Goal: Navigation & Orientation: Find specific page/section

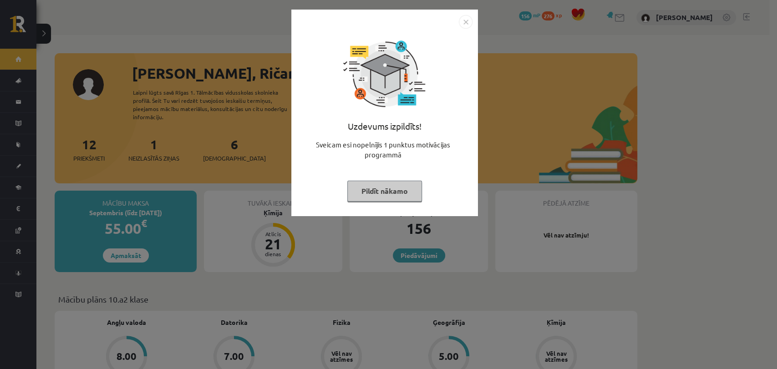
click at [378, 188] on button "Pildīt nākamo" at bounding box center [385, 191] width 75 height 21
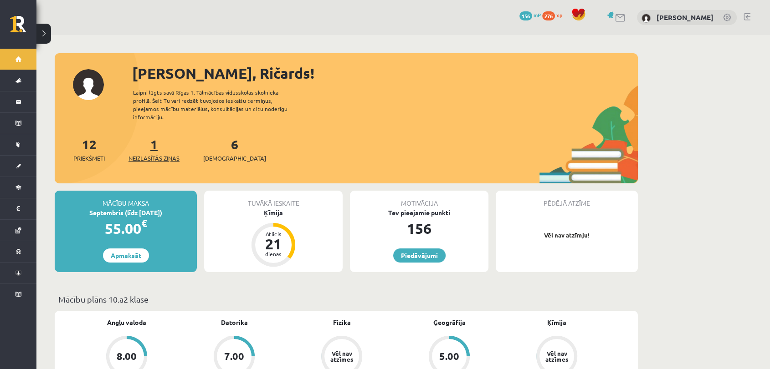
click at [167, 154] on span "Neizlasītās ziņas" at bounding box center [153, 158] width 51 height 9
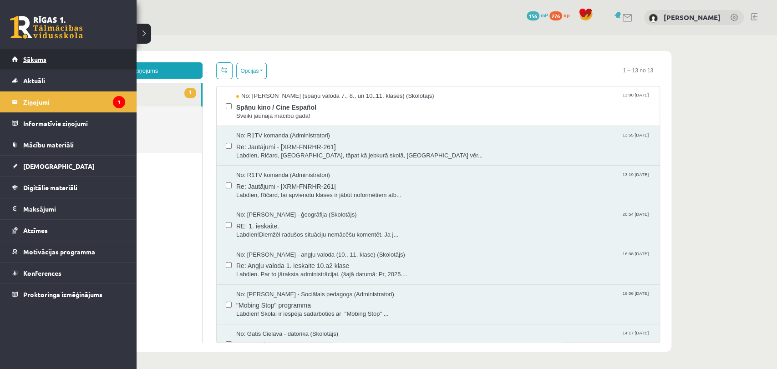
click at [30, 57] on span "Sākums" at bounding box center [34, 59] width 23 height 8
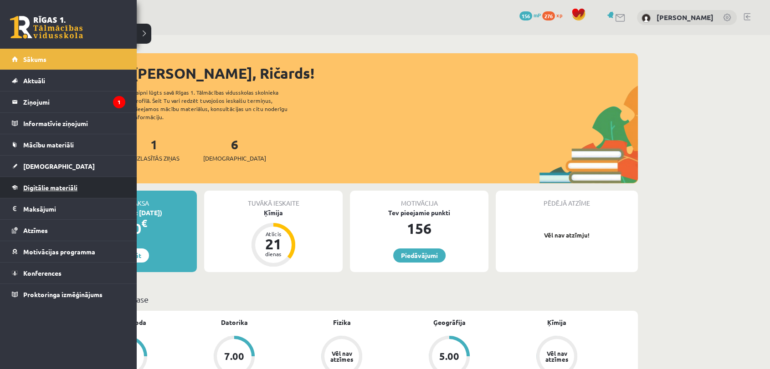
click at [26, 183] on link "Digitālie materiāli" at bounding box center [68, 187] width 113 height 21
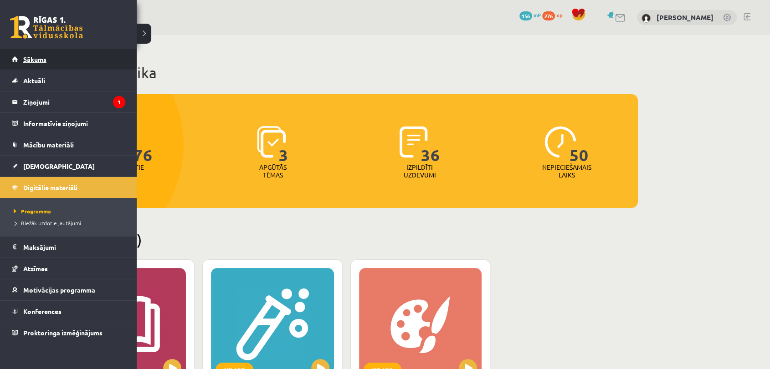
click at [40, 62] on span "Sākums" at bounding box center [34, 59] width 23 height 8
